Goal: Transaction & Acquisition: Book appointment/travel/reservation

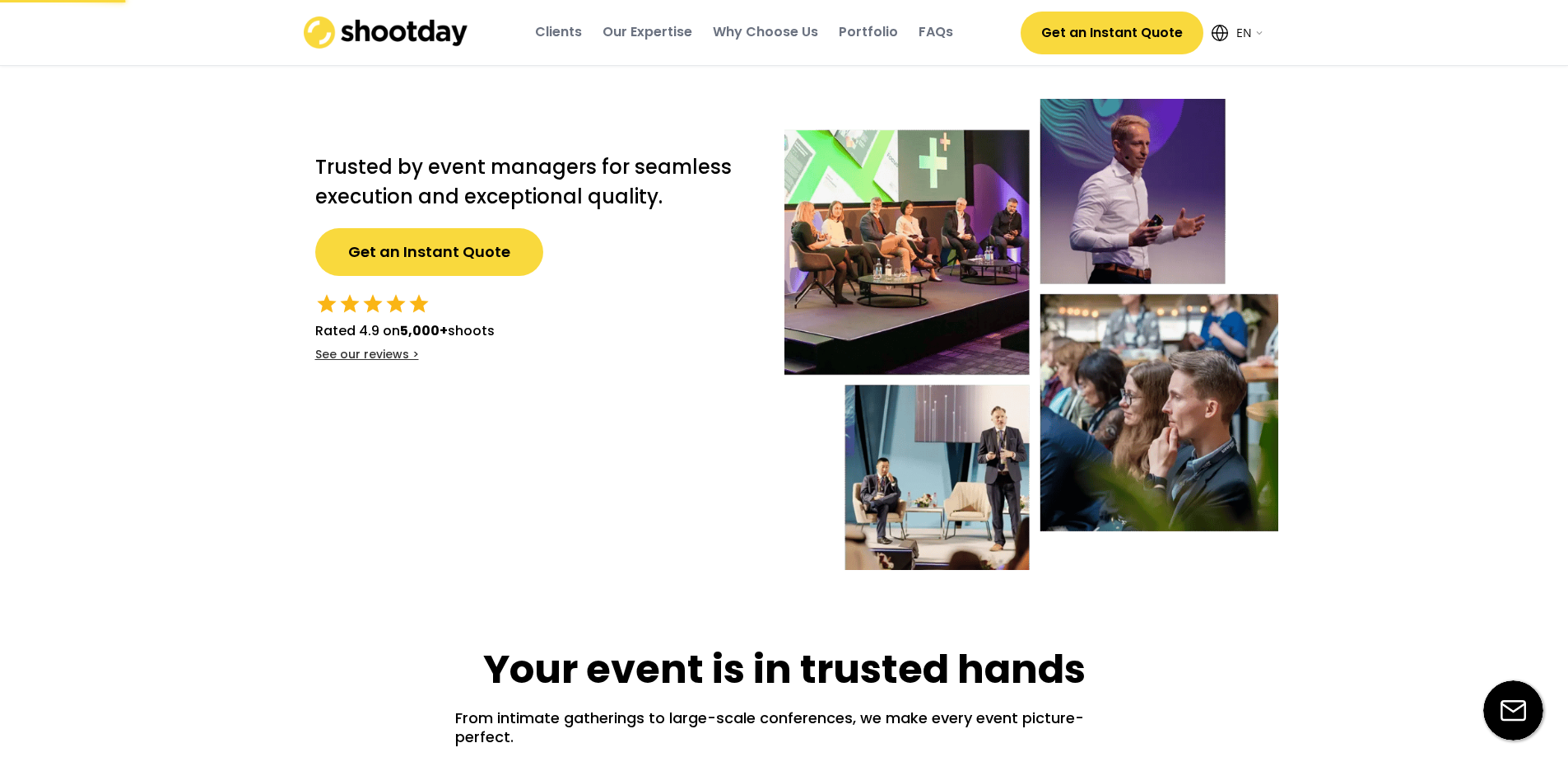
select select ""en""
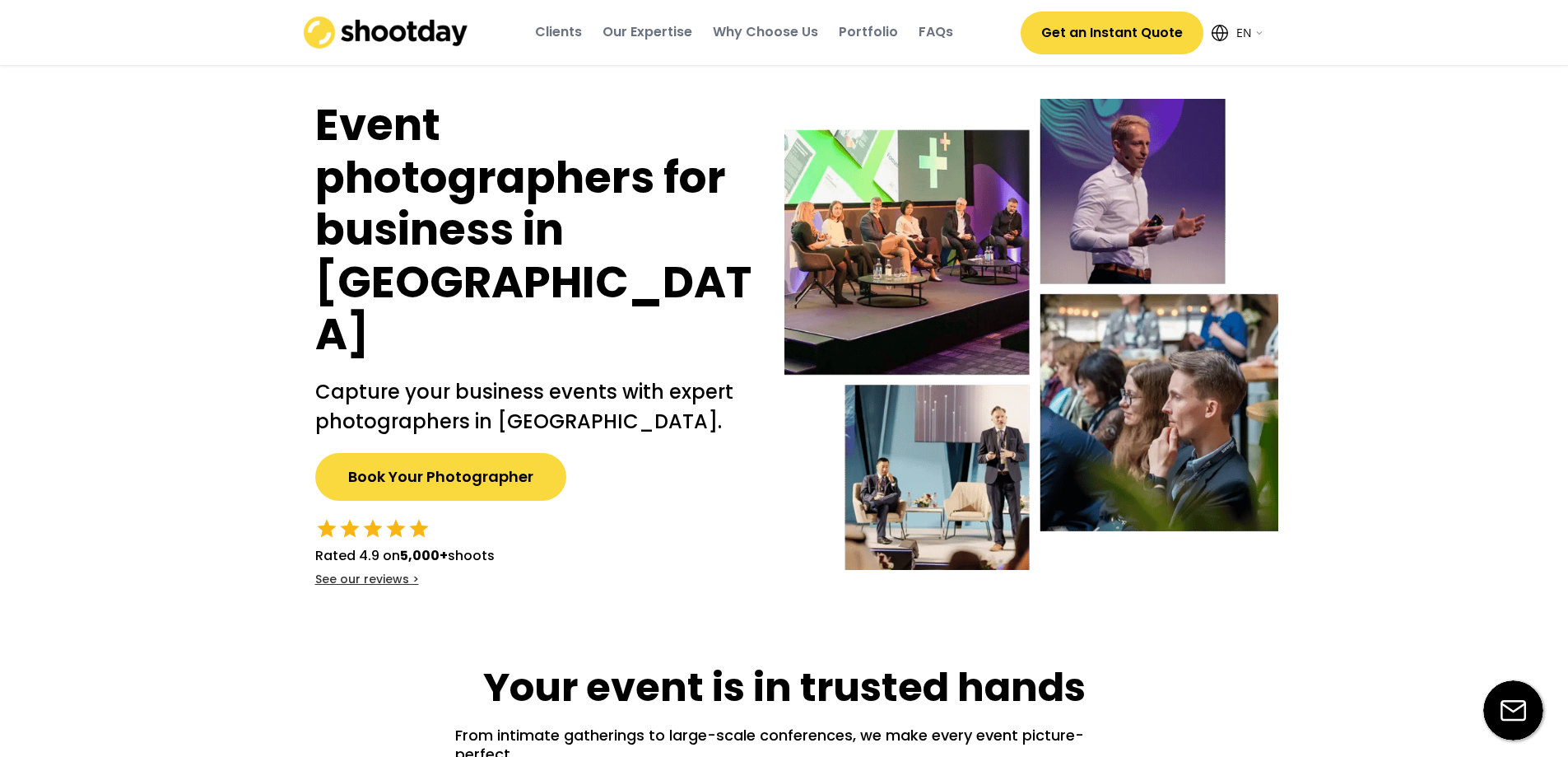
click at [517, 453] on button "Book Your Photographer" at bounding box center [440, 477] width 251 height 48
